Goal: Entertainment & Leisure: Consume media (video, audio)

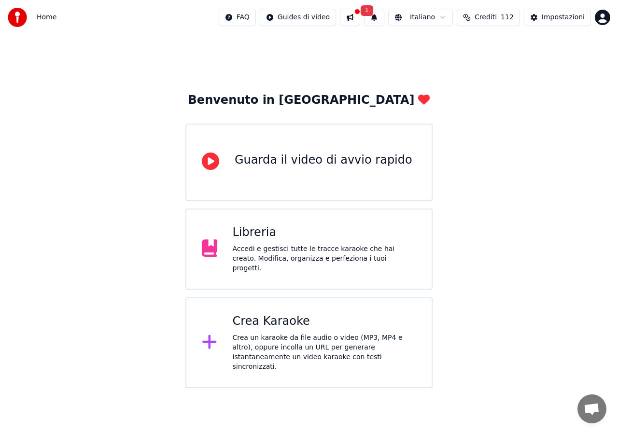
click at [306, 232] on div "Libreria" at bounding box center [325, 232] width 184 height 15
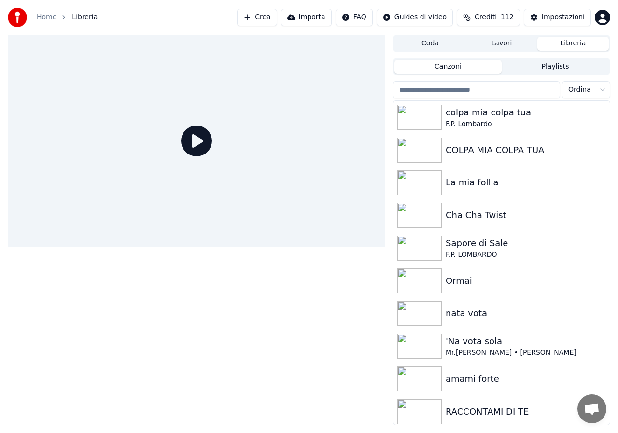
click at [431, 85] on input "search" at bounding box center [476, 89] width 167 height 17
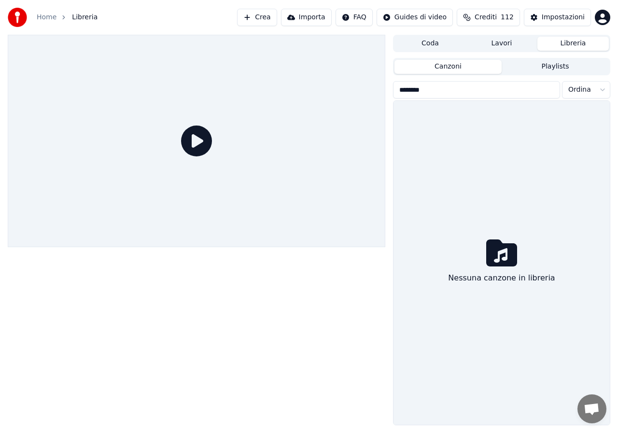
click at [402, 92] on input "********" at bounding box center [476, 89] width 167 height 17
click at [430, 93] on input "******" at bounding box center [476, 89] width 167 height 17
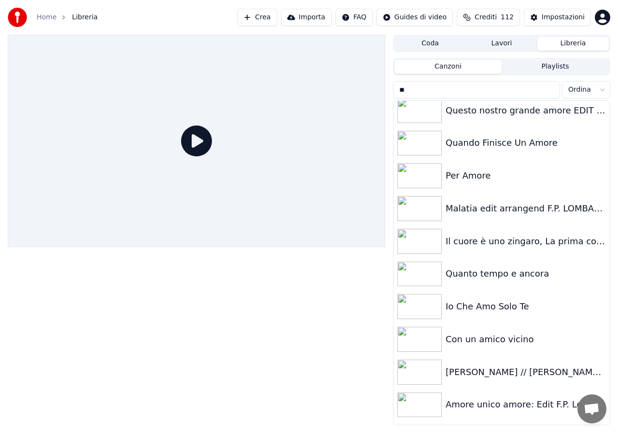
scroll to position [2302, 0]
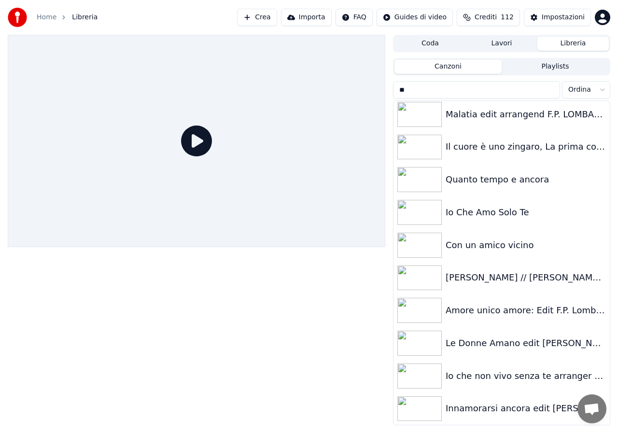
click at [405, 93] on input "*" at bounding box center [476, 89] width 167 height 17
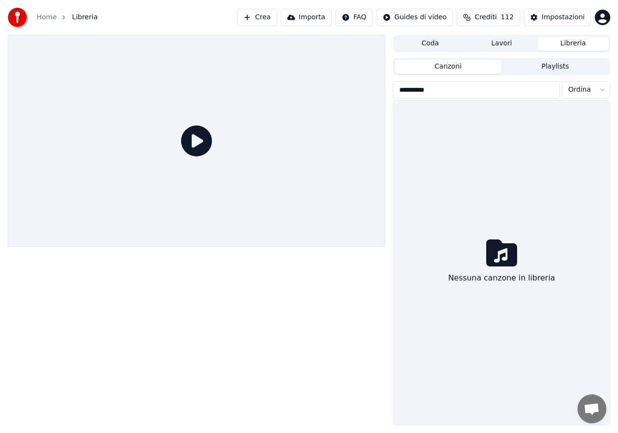
click at [556, 46] on button "Libreria" at bounding box center [573, 44] width 71 height 14
drag, startPoint x: 436, startPoint y: 89, endPoint x: 396, endPoint y: 94, distance: 39.8
click at [396, 94] on input "*********" at bounding box center [476, 89] width 167 height 17
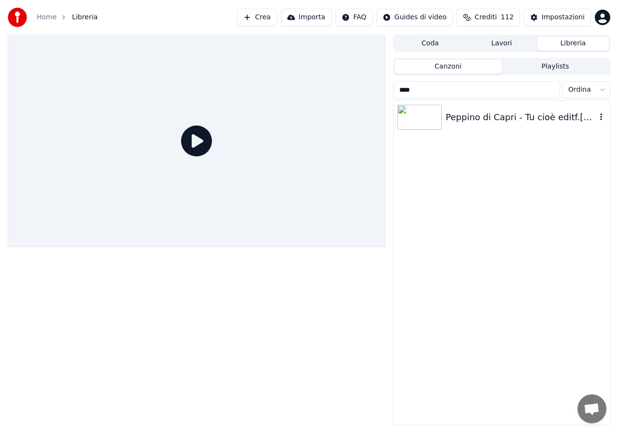
click at [417, 112] on img at bounding box center [419, 117] width 44 height 25
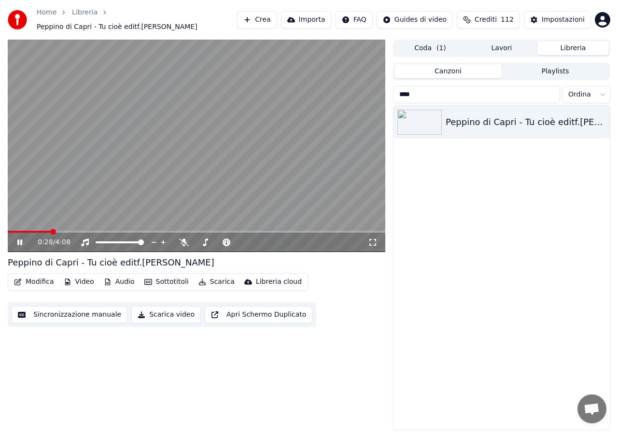
click at [561, 49] on button "Libreria" at bounding box center [573, 48] width 71 height 14
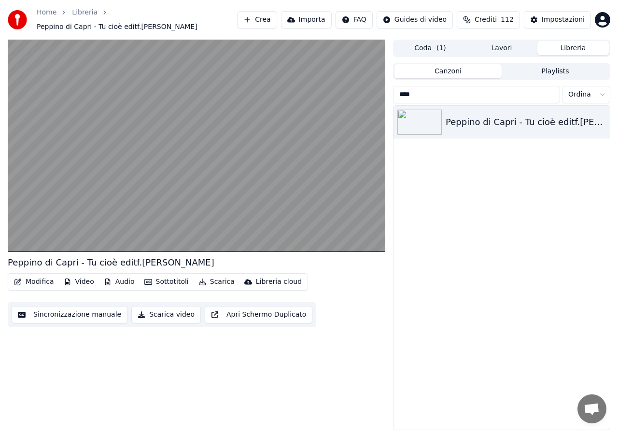
click at [446, 93] on input "****" at bounding box center [476, 94] width 167 height 17
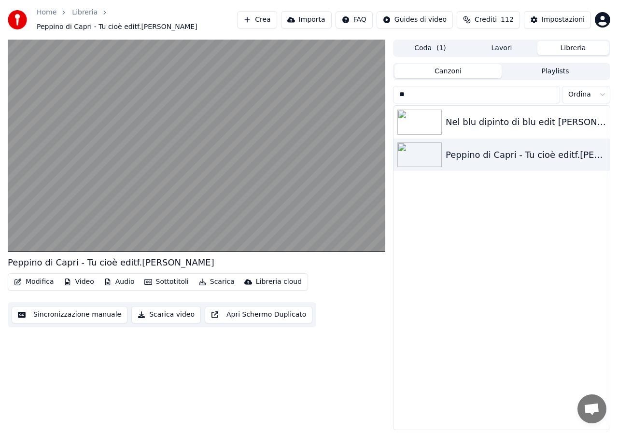
type input "*"
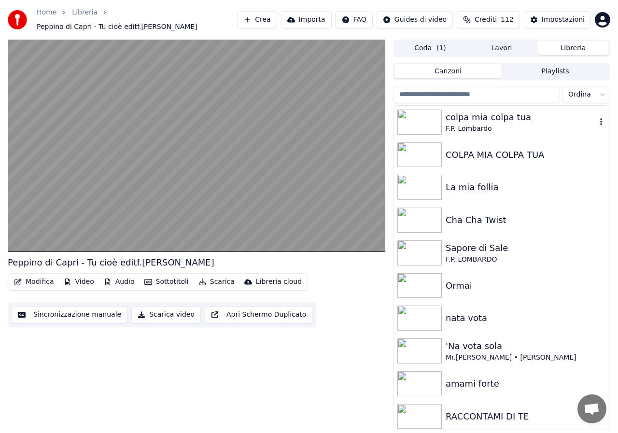
click at [423, 123] on img at bounding box center [419, 122] width 44 height 25
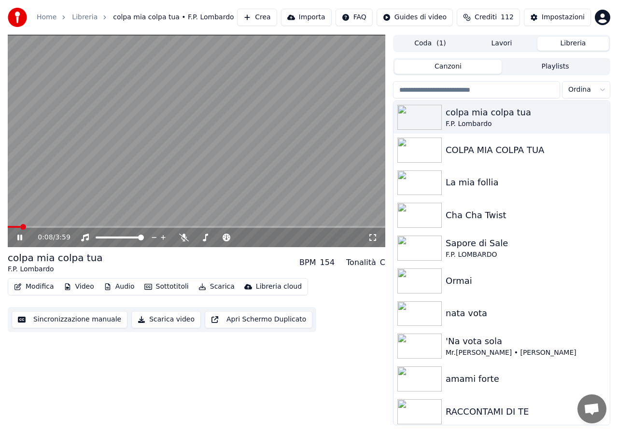
click at [375, 238] on icon at bounding box center [373, 238] width 10 height 8
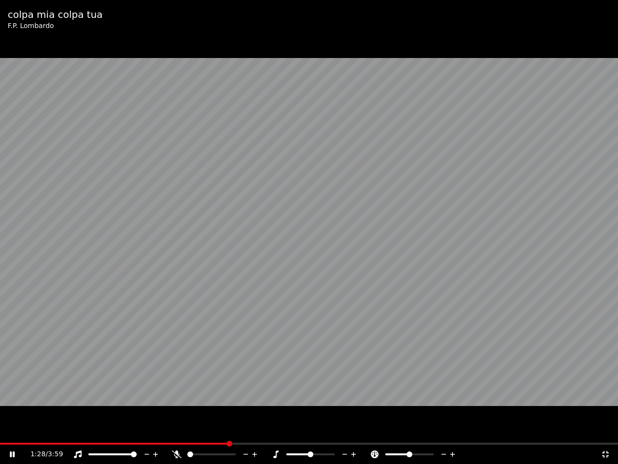
click at [608, 433] on icon at bounding box center [605, 454] width 7 height 7
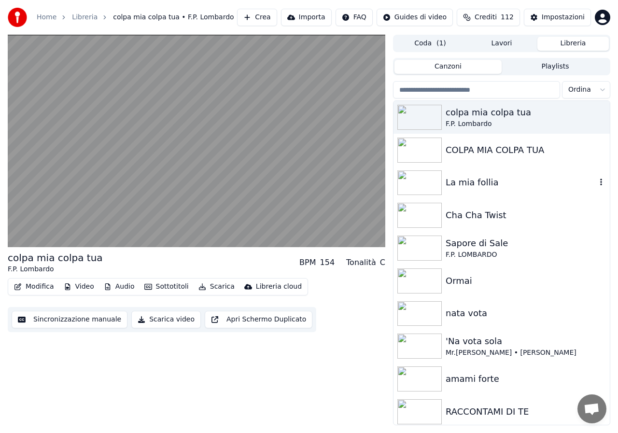
click at [425, 190] on img at bounding box center [419, 182] width 44 height 25
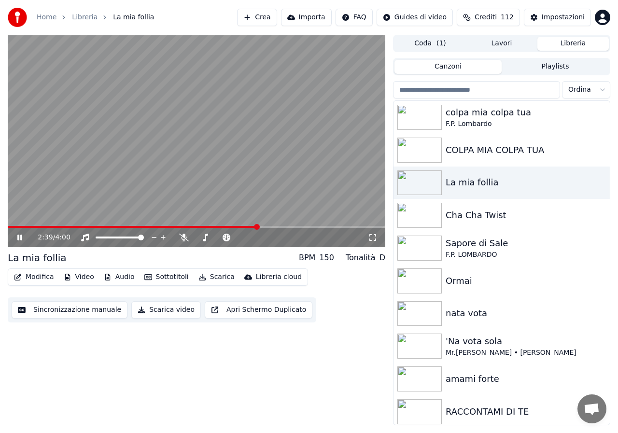
click at [19, 240] on icon at bounding box center [26, 238] width 22 height 8
click at [438, 163] on div "COLPA MIA COLPA TUA" at bounding box center [502, 150] width 216 height 33
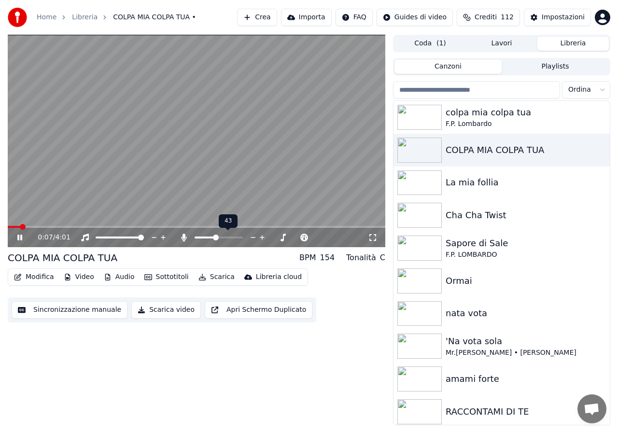
click at [215, 237] on span at bounding box center [219, 238] width 48 height 2
click at [195, 241] on span at bounding box center [198, 238] width 6 height 6
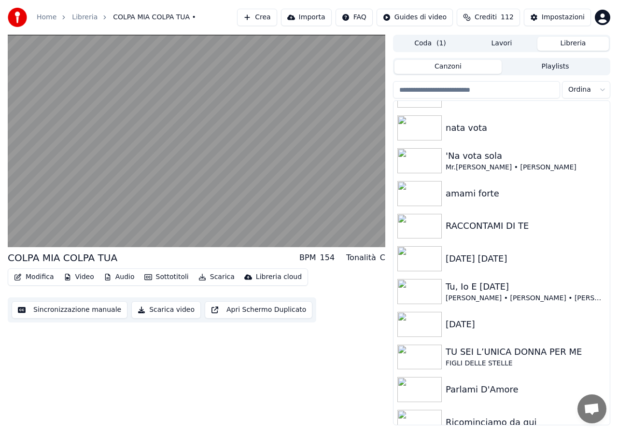
scroll to position [210, 0]
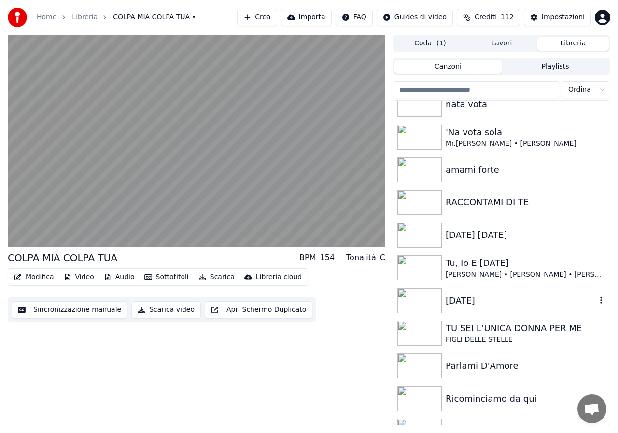
click at [417, 299] on img at bounding box center [419, 300] width 44 height 25
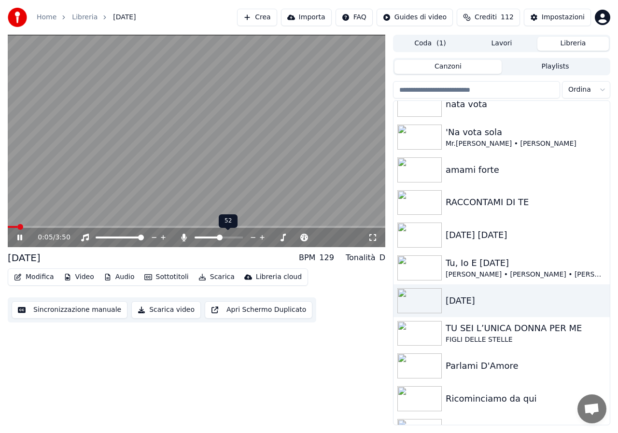
click at [220, 237] on span at bounding box center [219, 238] width 48 height 2
click at [77, 226] on span at bounding box center [197, 227] width 378 height 2
click at [19, 230] on span at bounding box center [22, 227] width 6 height 6
click at [185, 237] on icon at bounding box center [184, 238] width 5 height 8
click at [283, 237] on icon at bounding box center [283, 237] width 5 height 5
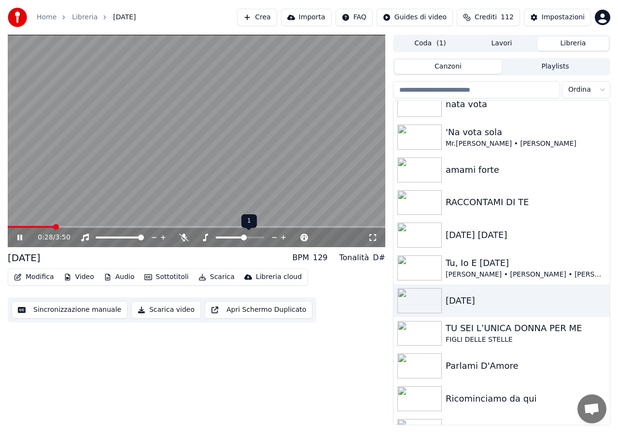
click at [283, 237] on icon at bounding box center [283, 237] width 5 height 5
click at [276, 237] on icon at bounding box center [274, 238] width 9 height 10
click at [273, 237] on icon at bounding box center [274, 238] width 9 height 10
click at [424, 234] on img at bounding box center [419, 235] width 44 height 25
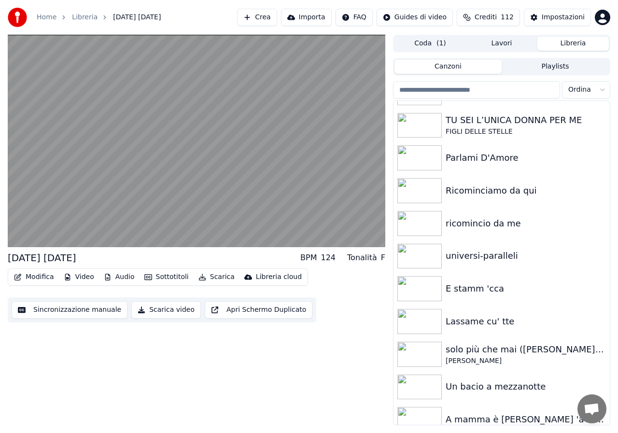
scroll to position [442, 0]
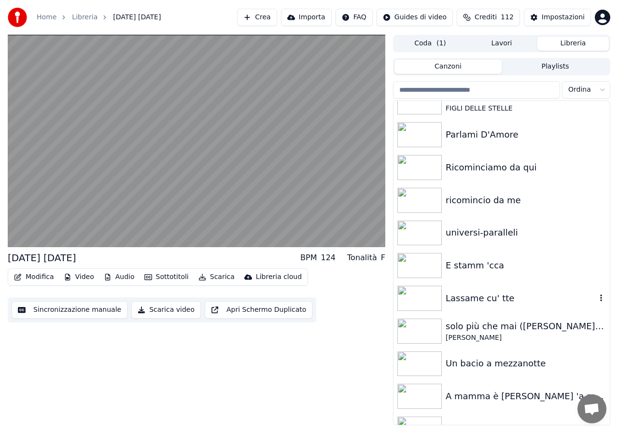
click at [425, 295] on img at bounding box center [419, 298] width 44 height 25
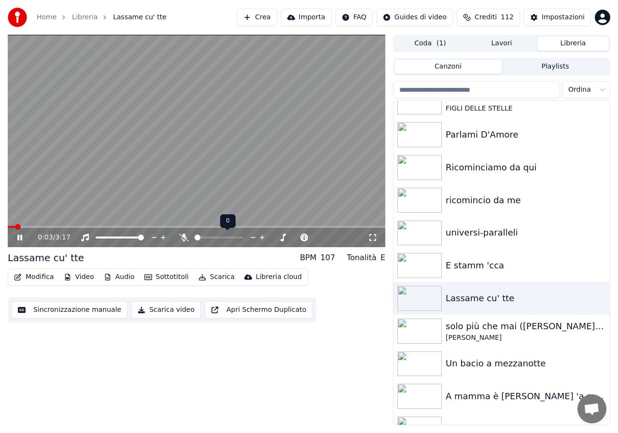
click at [221, 237] on span at bounding box center [219, 238] width 48 height 2
click at [195, 235] on span at bounding box center [198, 238] width 6 height 6
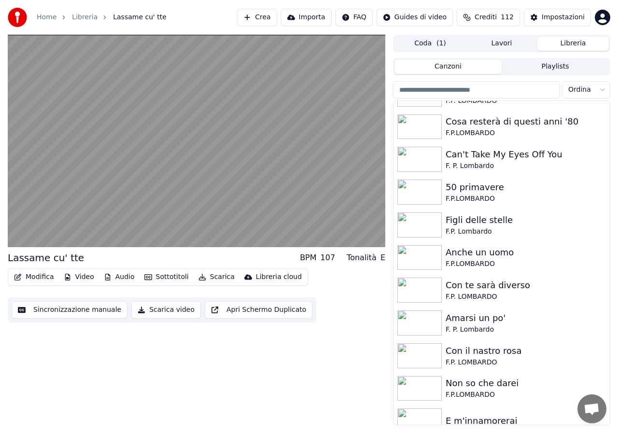
scroll to position [1736, 0]
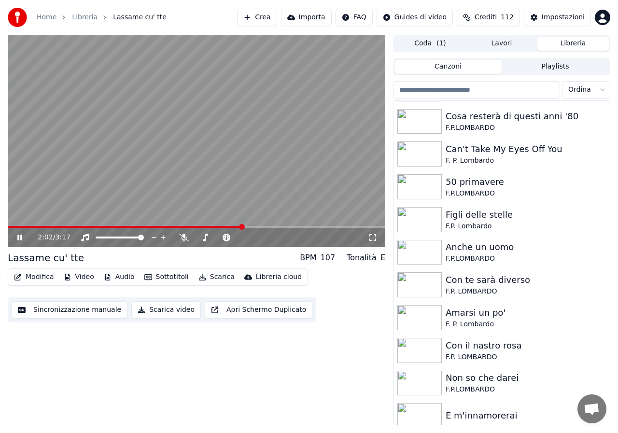
click at [197, 19] on div "Home Libreria Lassame cu' tte Crea Importa FAQ Guides di video Crediti 112 Impo…" at bounding box center [309, 17] width 618 height 35
